Goal: Check status: Check status

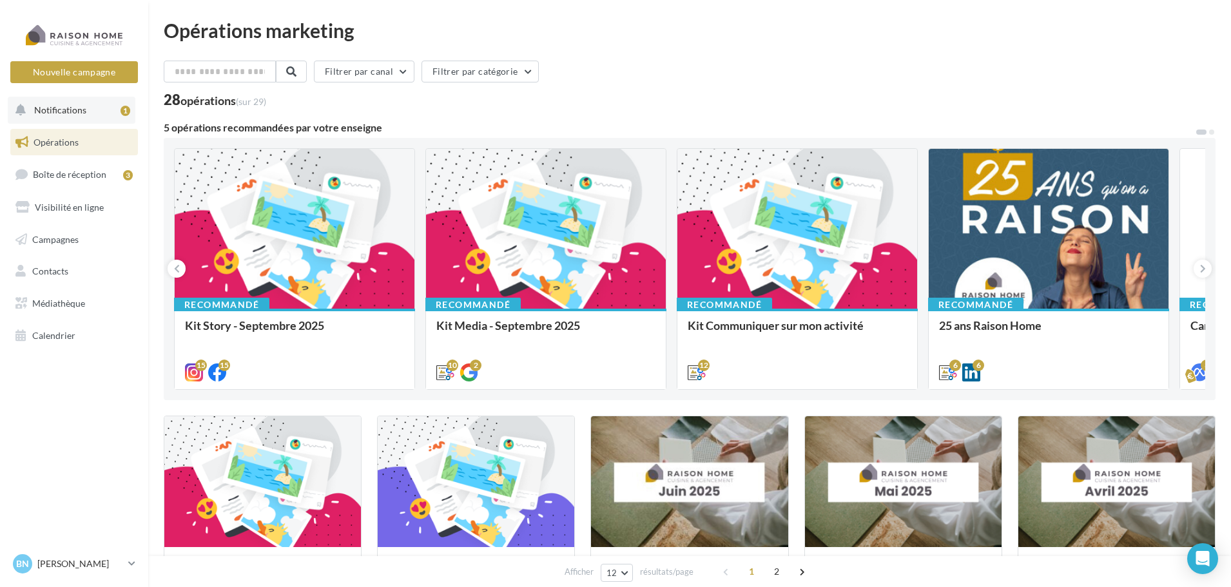
click at [90, 119] on button "Notifications 1" at bounding box center [72, 110] width 128 height 27
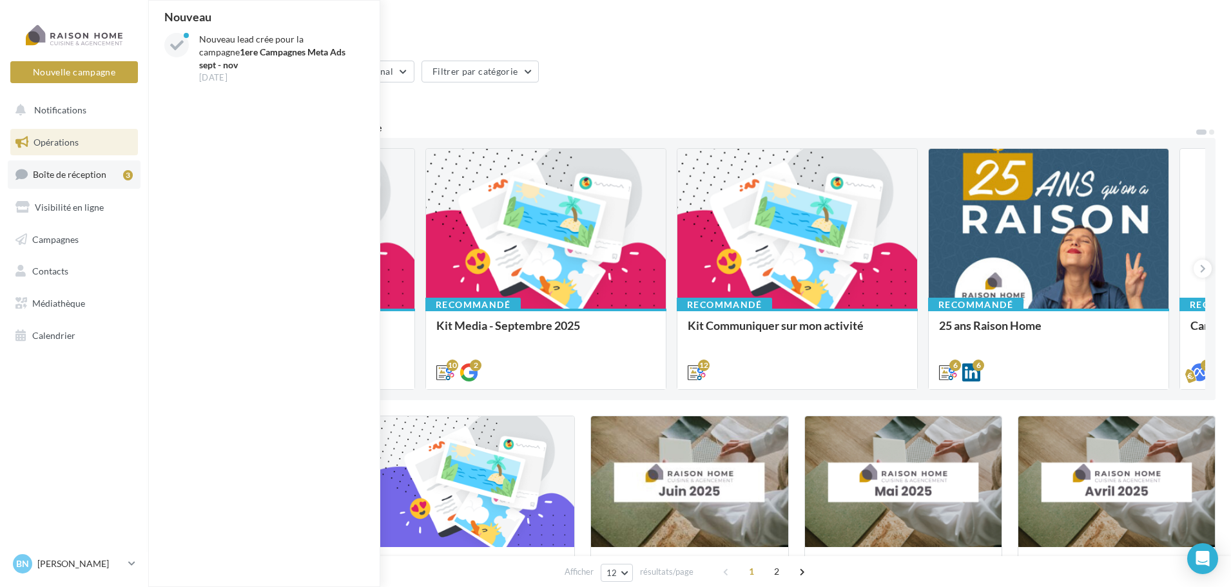
click at [93, 179] on span "Boîte de réception" at bounding box center [69, 174] width 73 height 11
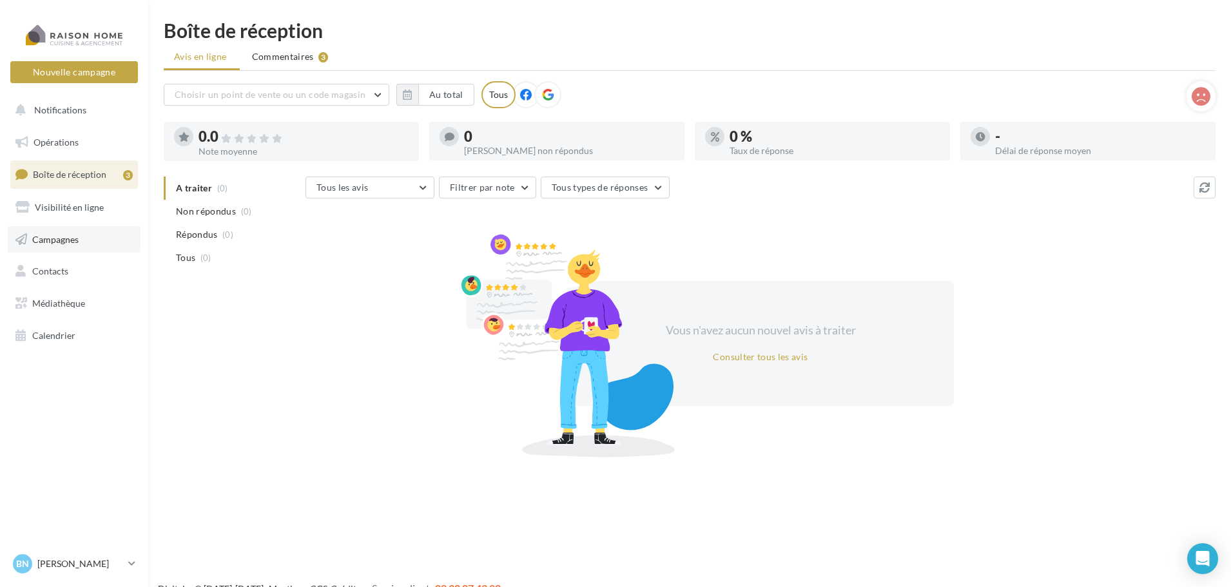
click at [59, 244] on span "Campagnes" at bounding box center [55, 238] width 46 height 11
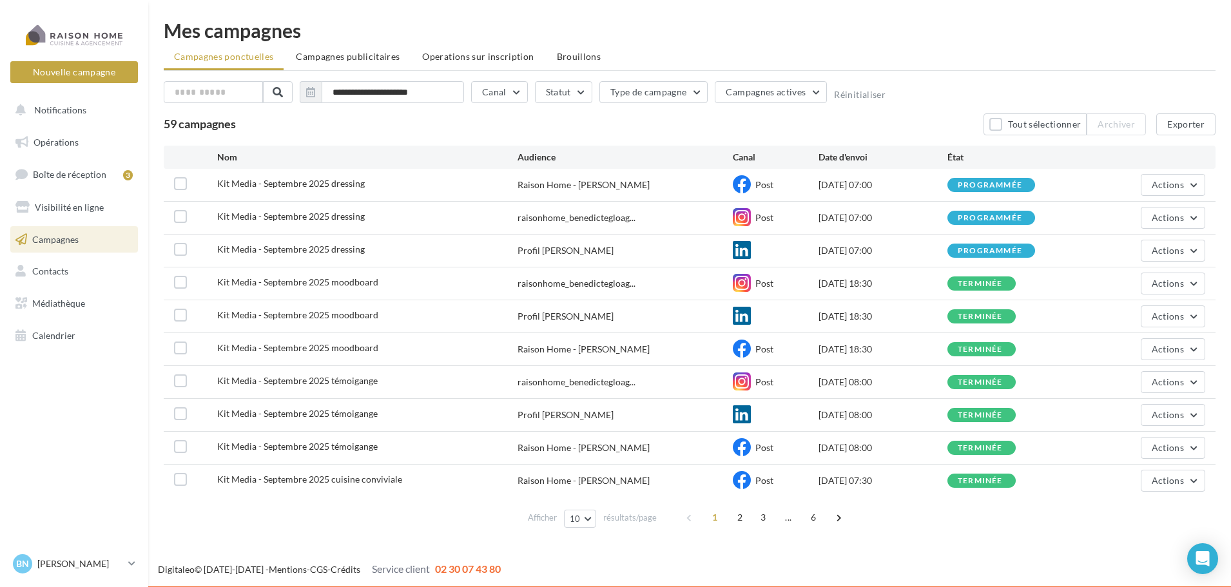
click at [380, 55] on span "Campagnes publicitaires" at bounding box center [348, 56] width 104 height 11
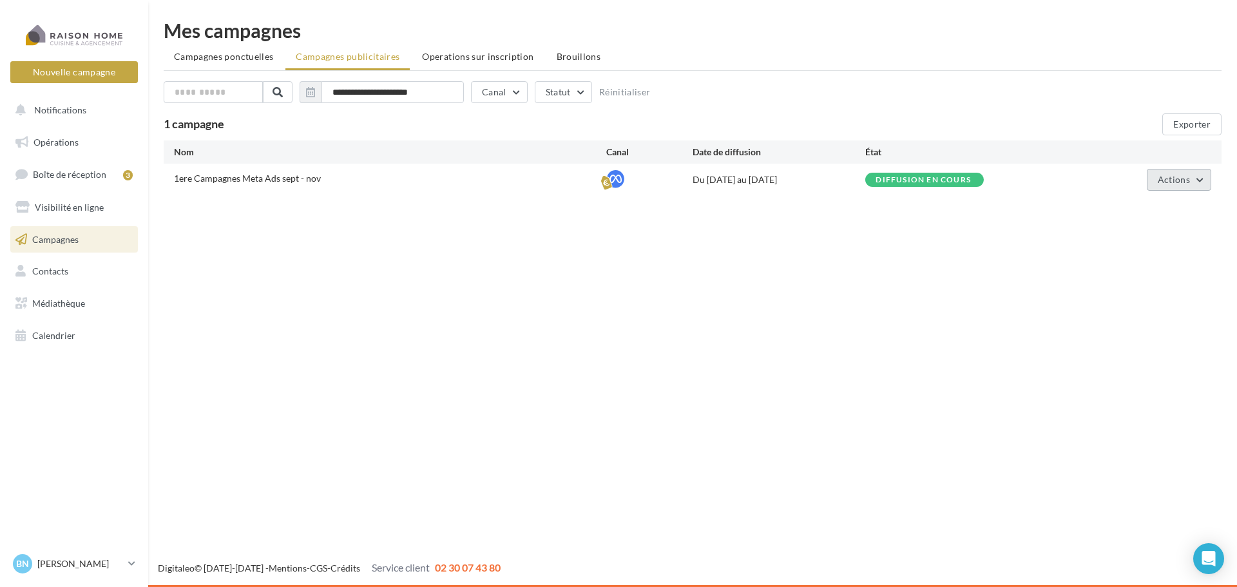
click at [1187, 174] on button "Actions" at bounding box center [1179, 180] width 64 height 22
click at [1145, 244] on button "Voir les résultats" at bounding box center [1147, 244] width 129 height 34
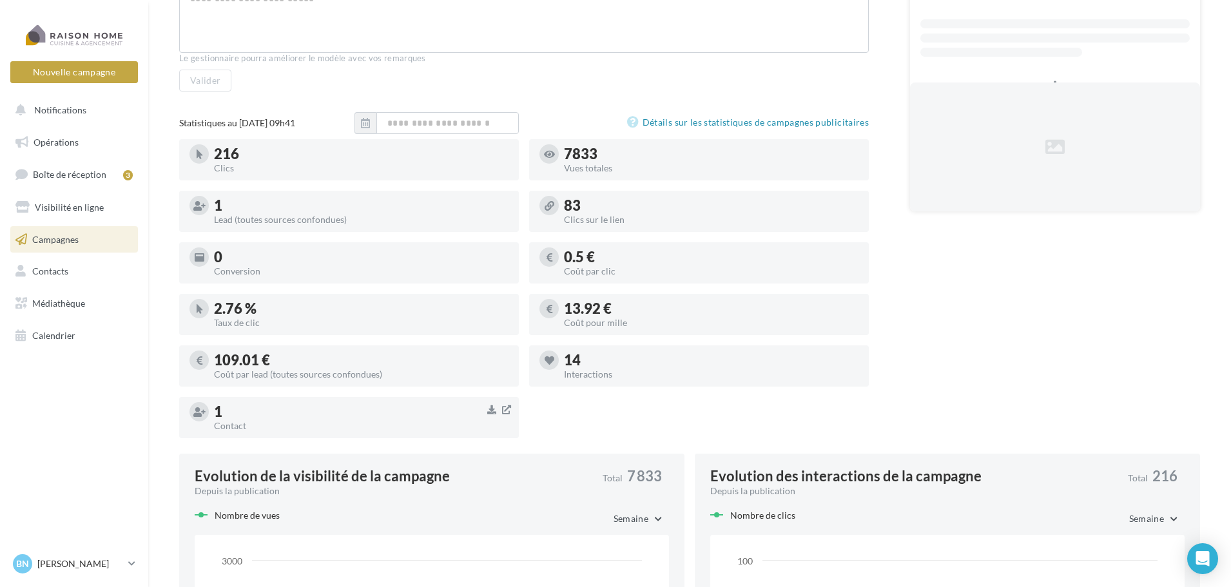
scroll to position [258, 0]
